Goal: Find specific page/section

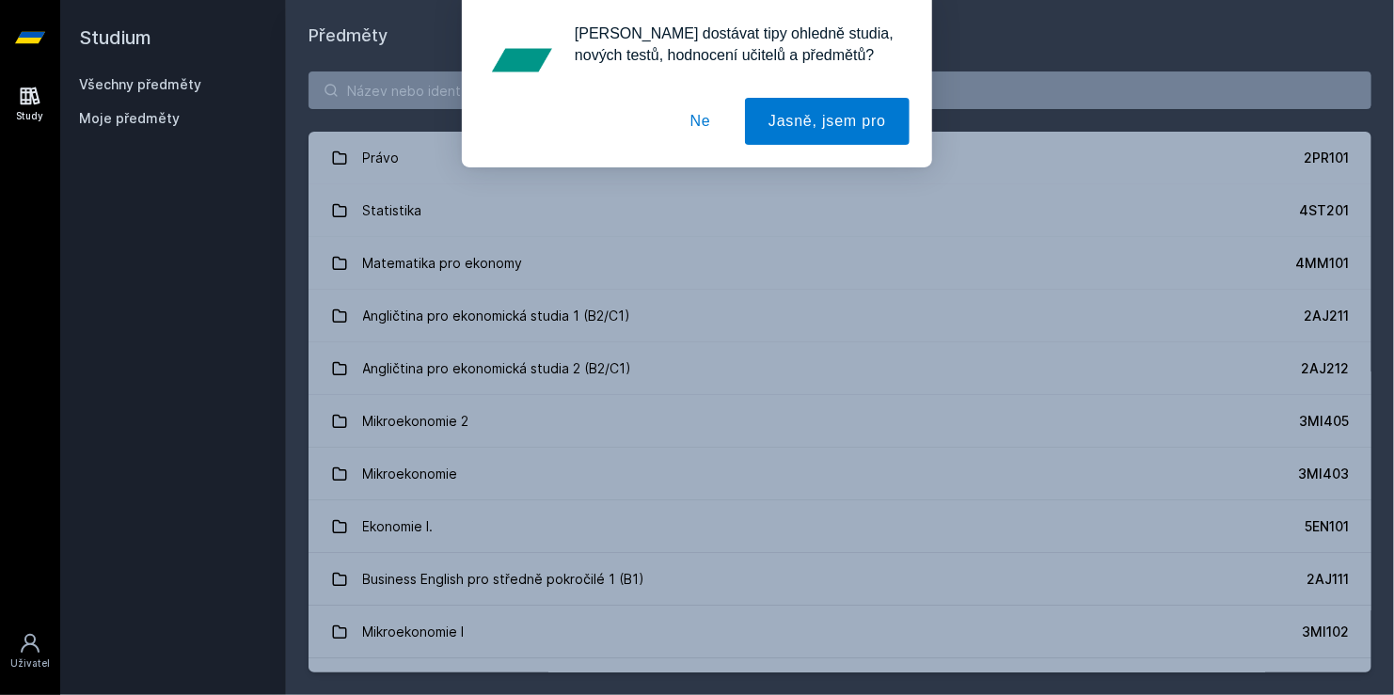
click at [706, 134] on button "Ne" at bounding box center [701, 121] width 68 height 47
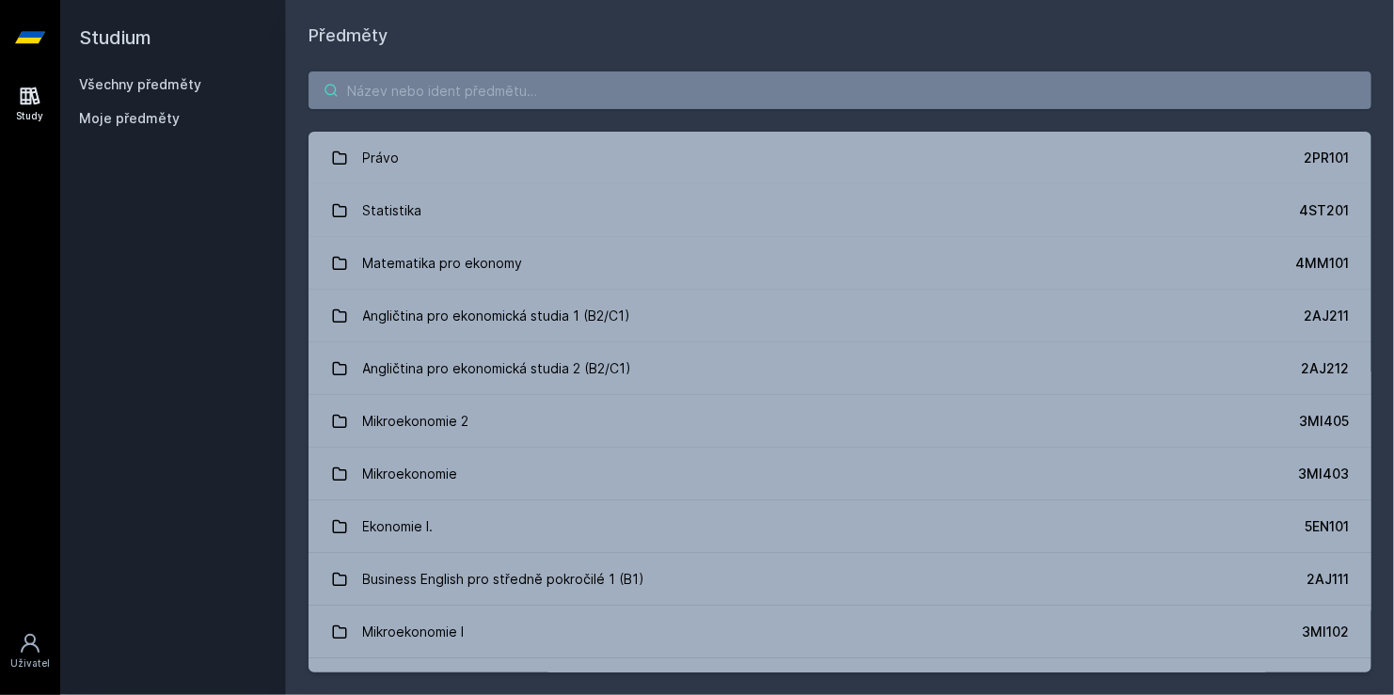
click at [548, 91] on input "search" at bounding box center [839, 90] width 1063 height 38
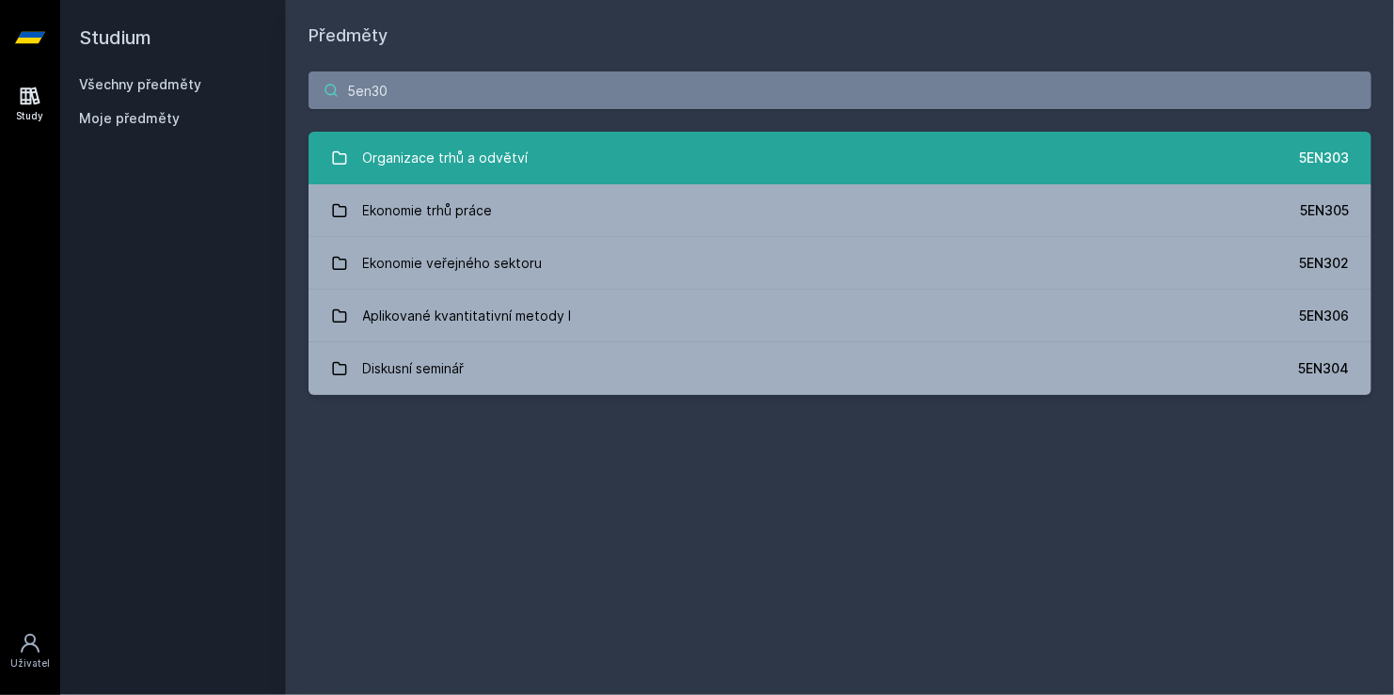
type input "5en30"
click at [631, 159] on link "Organizace trhů a odvětví 5EN303" at bounding box center [839, 158] width 1063 height 53
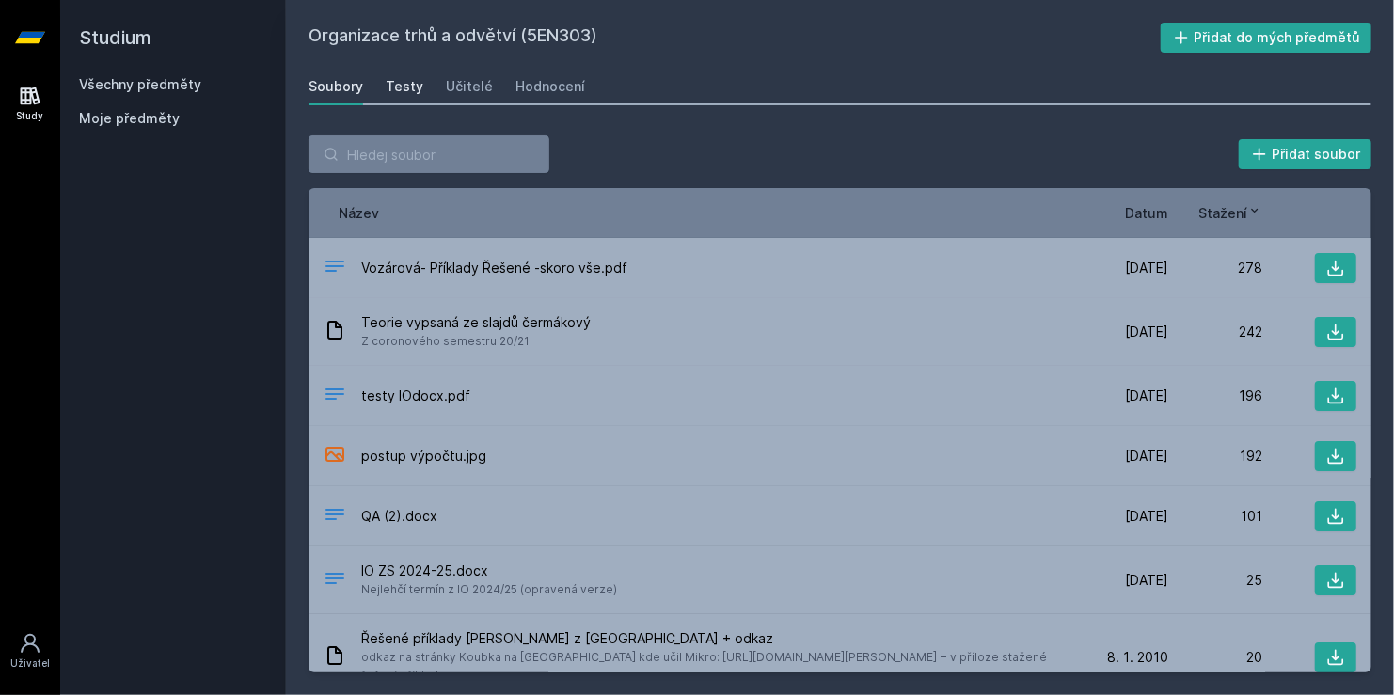
click at [398, 99] on link "Testy" at bounding box center [405, 87] width 38 height 38
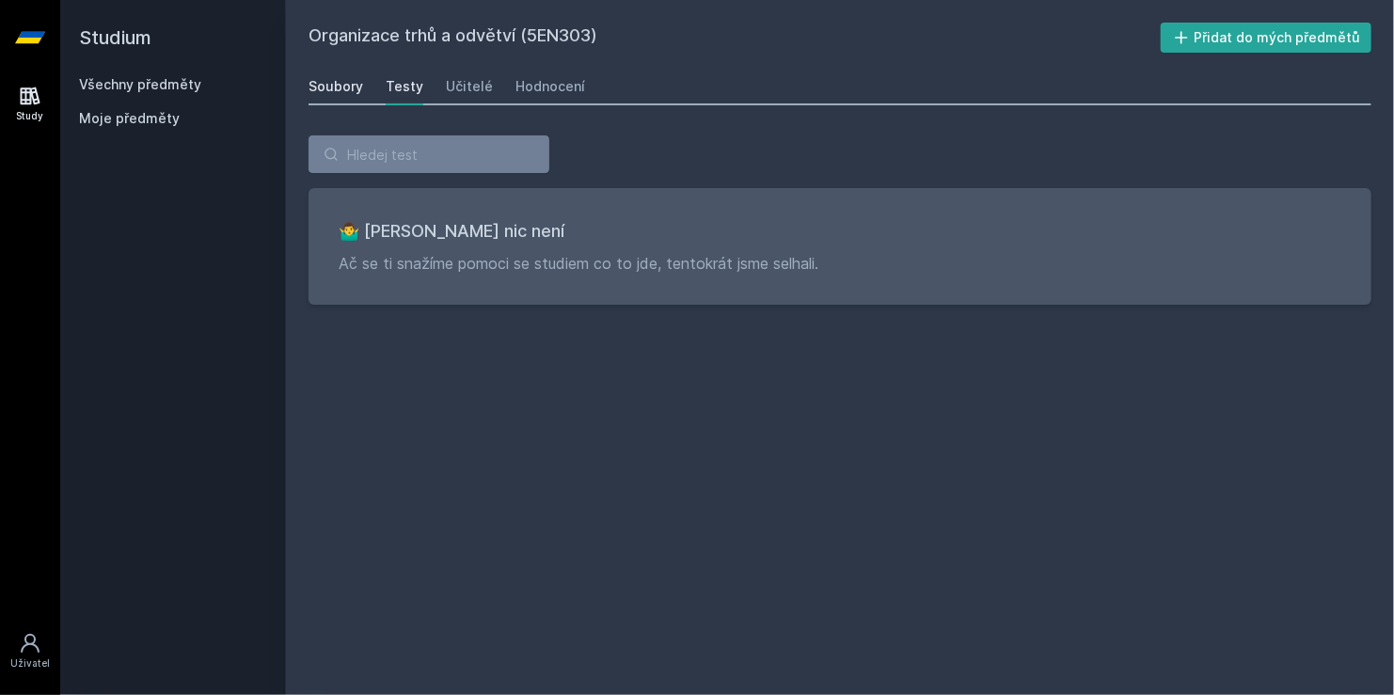
click at [333, 84] on div "Soubory" at bounding box center [335, 86] width 55 height 19
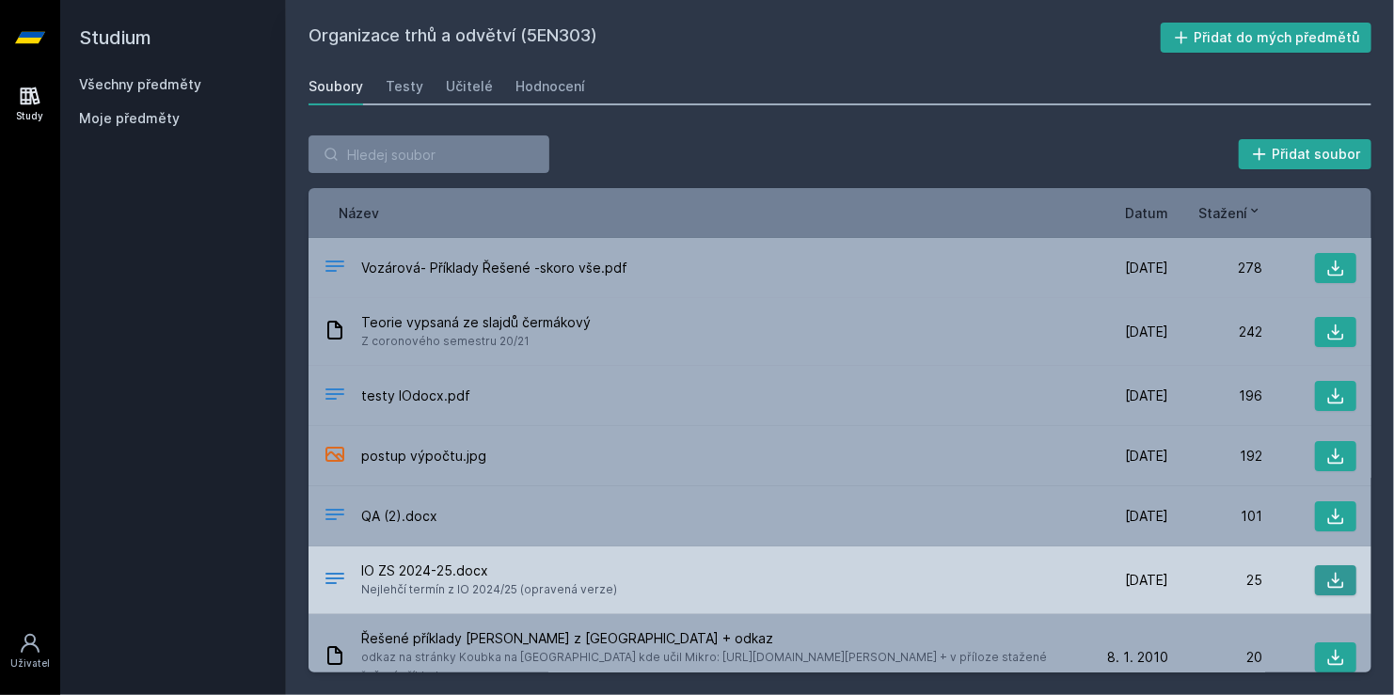
click at [1326, 576] on icon at bounding box center [1335, 580] width 19 height 19
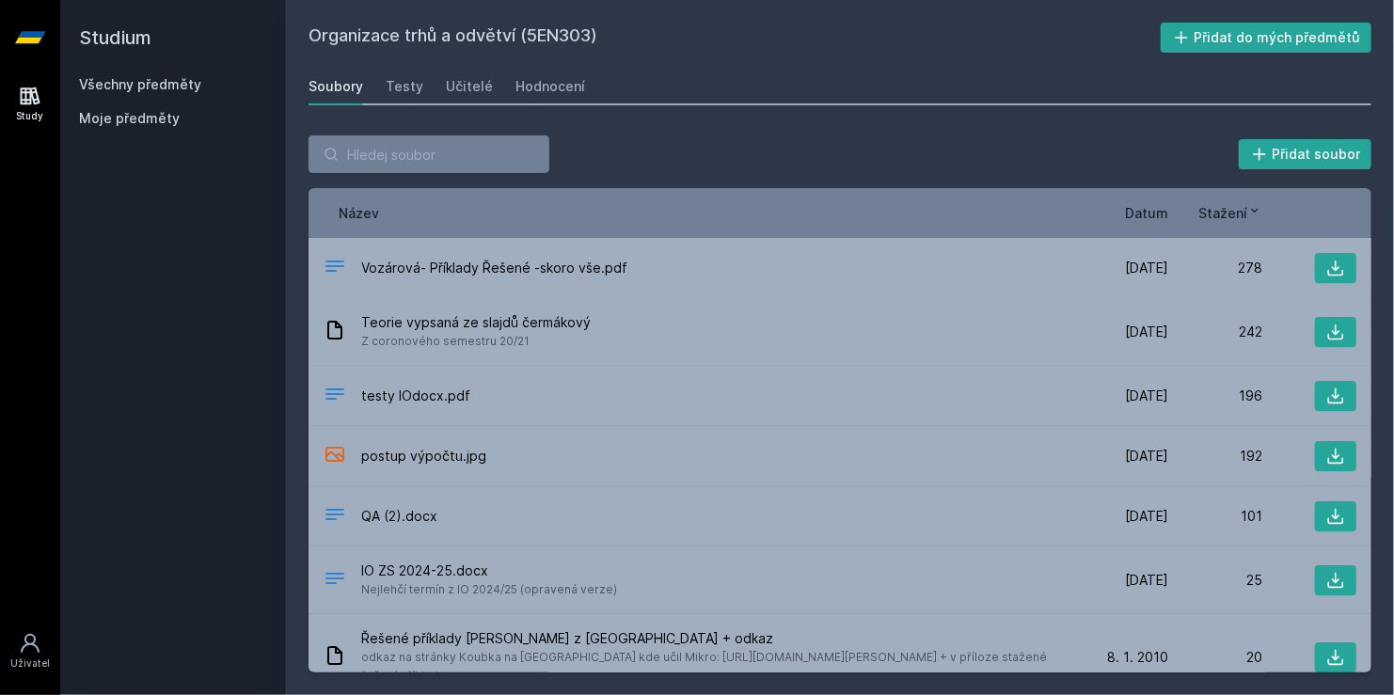
click at [1154, 211] on span "Datum" at bounding box center [1146, 213] width 43 height 20
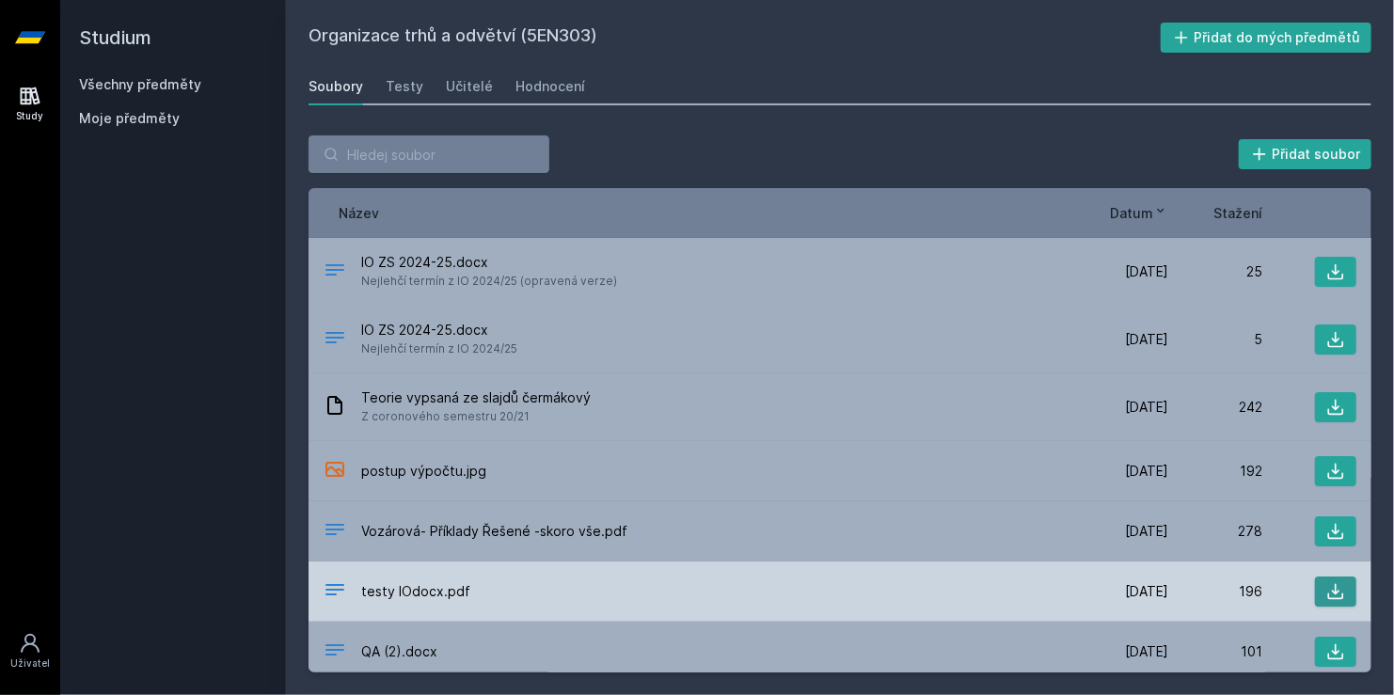
click at [1335, 586] on icon at bounding box center [1335, 591] width 19 height 19
